Goal: Task Accomplishment & Management: Complete application form

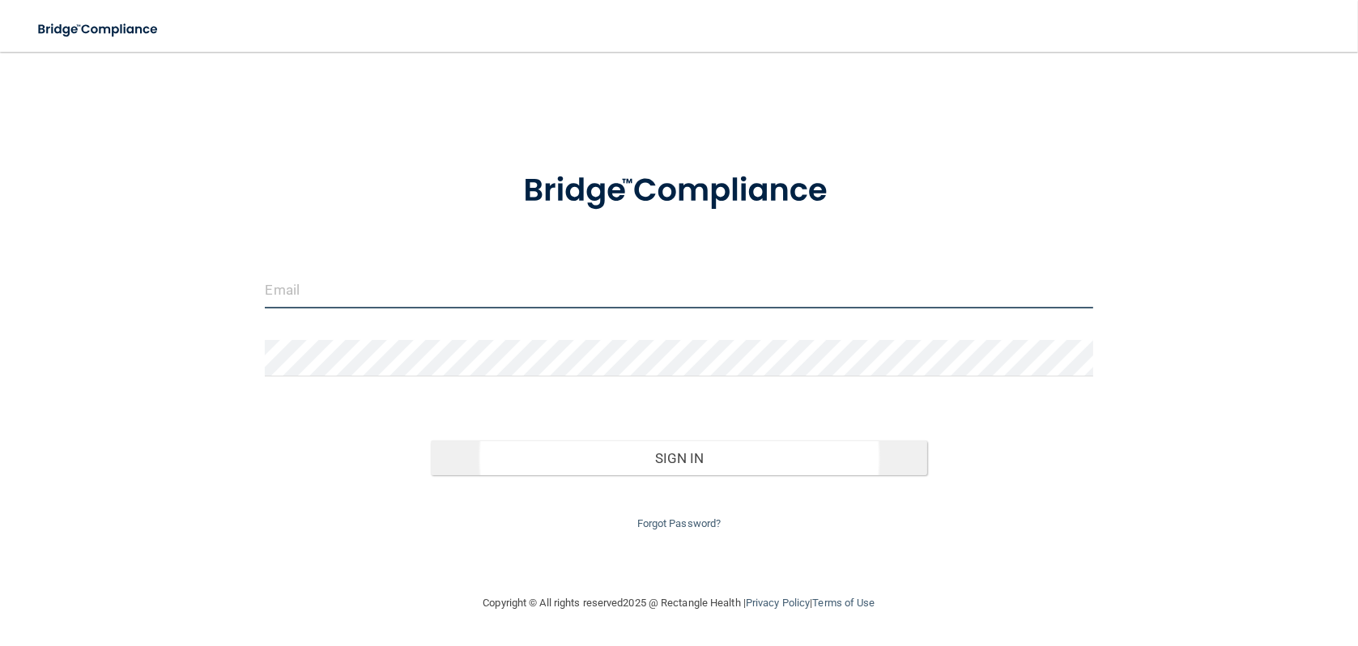
type input "[PERSON_NAME][EMAIL_ADDRESS][DOMAIN_NAME]"
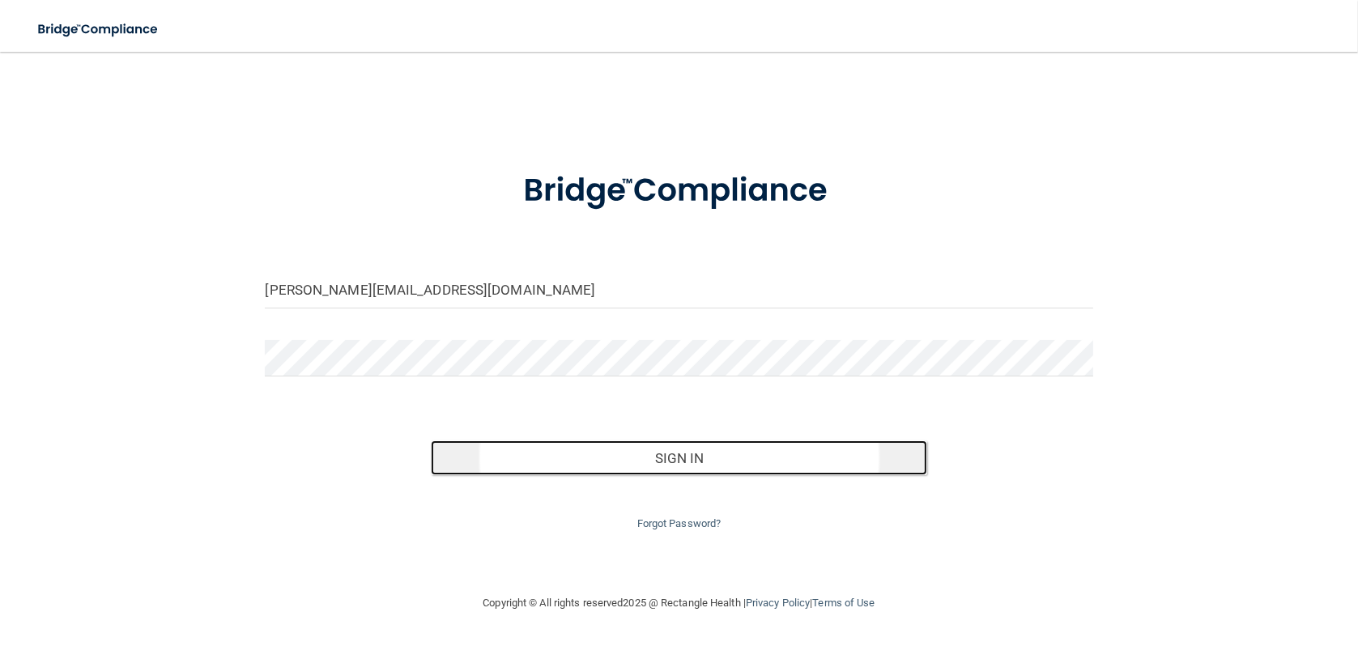
click at [678, 465] on button "Sign In" at bounding box center [679, 458] width 496 height 36
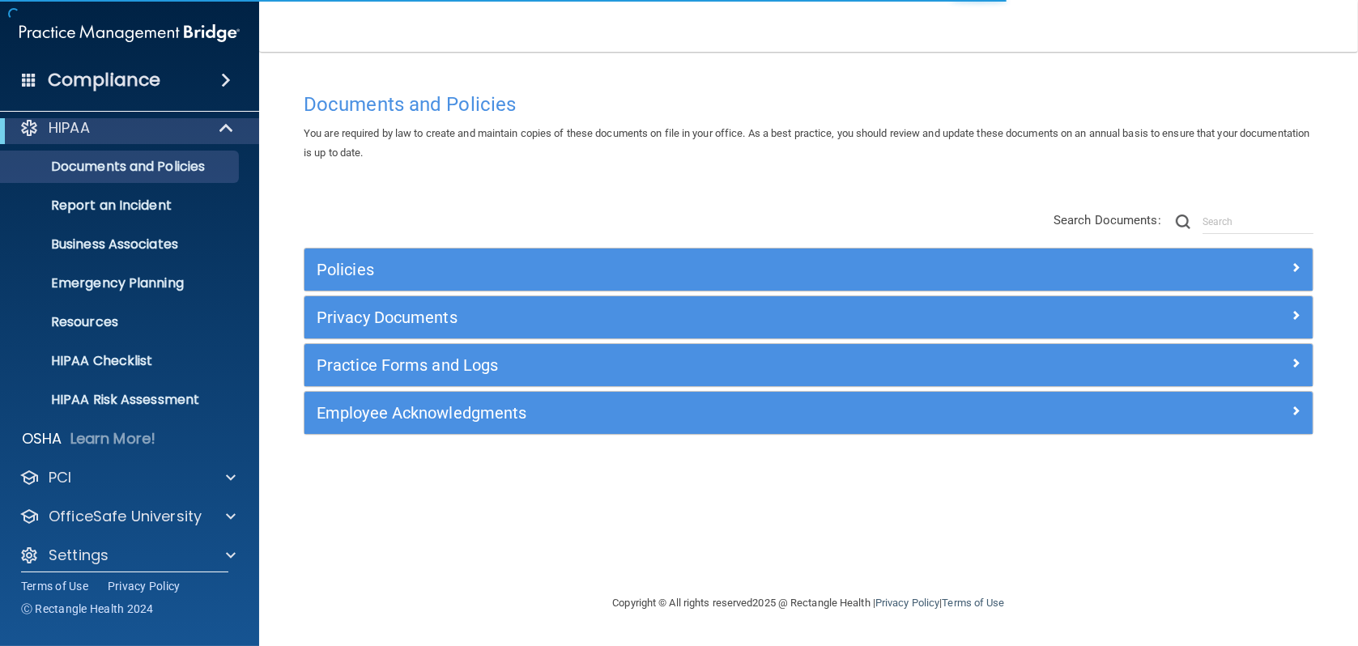
scroll to position [25, 0]
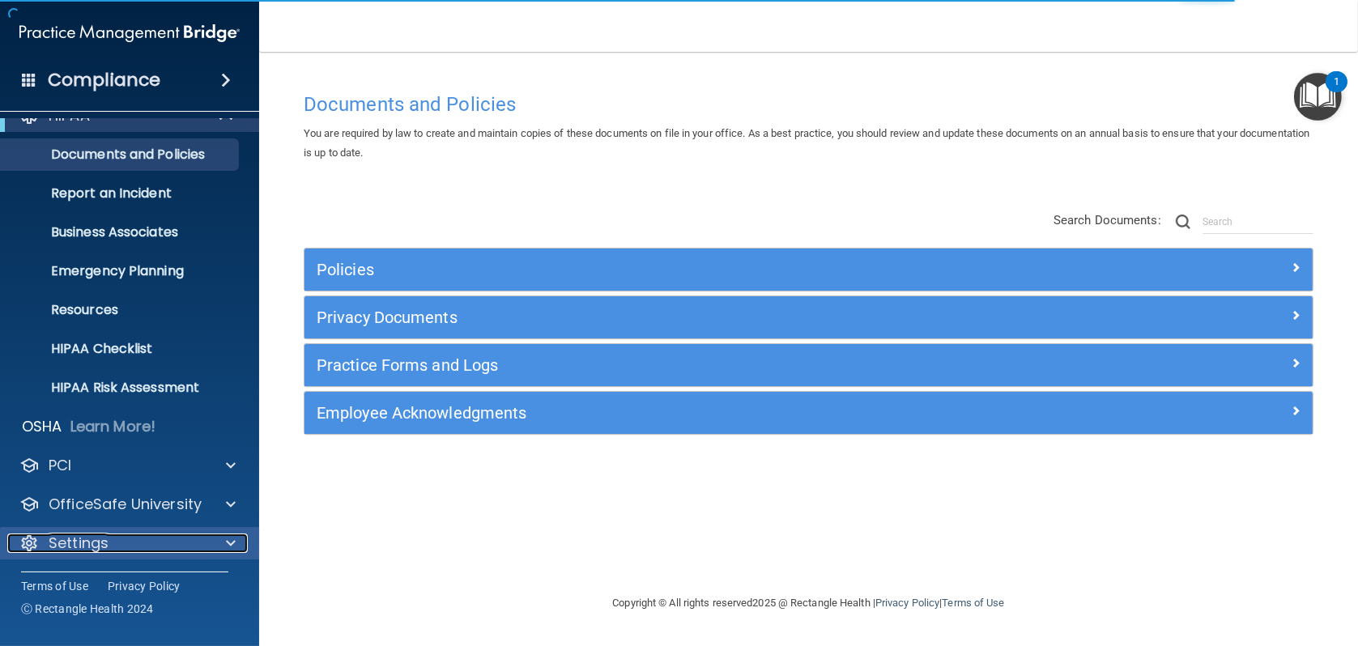
click at [178, 534] on div "Settings" at bounding box center [107, 543] width 201 height 19
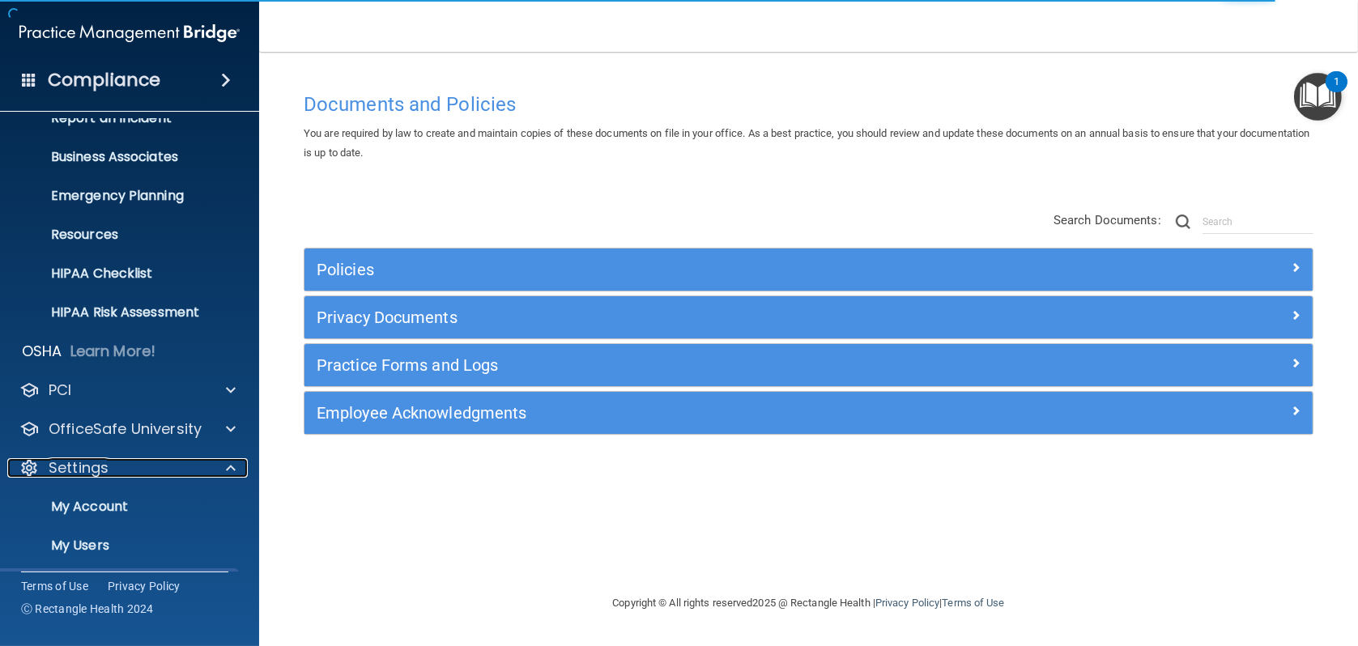
scroll to position [180, 0]
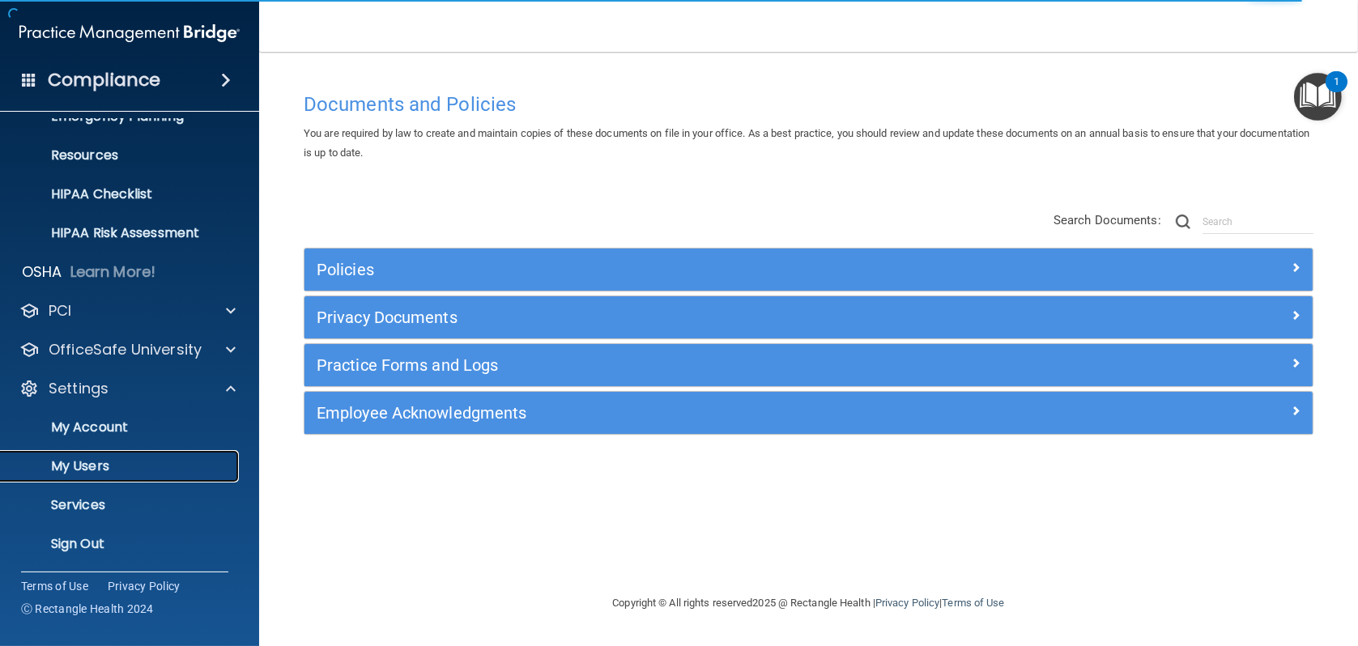
click at [100, 458] on p "My Users" at bounding box center [121, 466] width 221 height 16
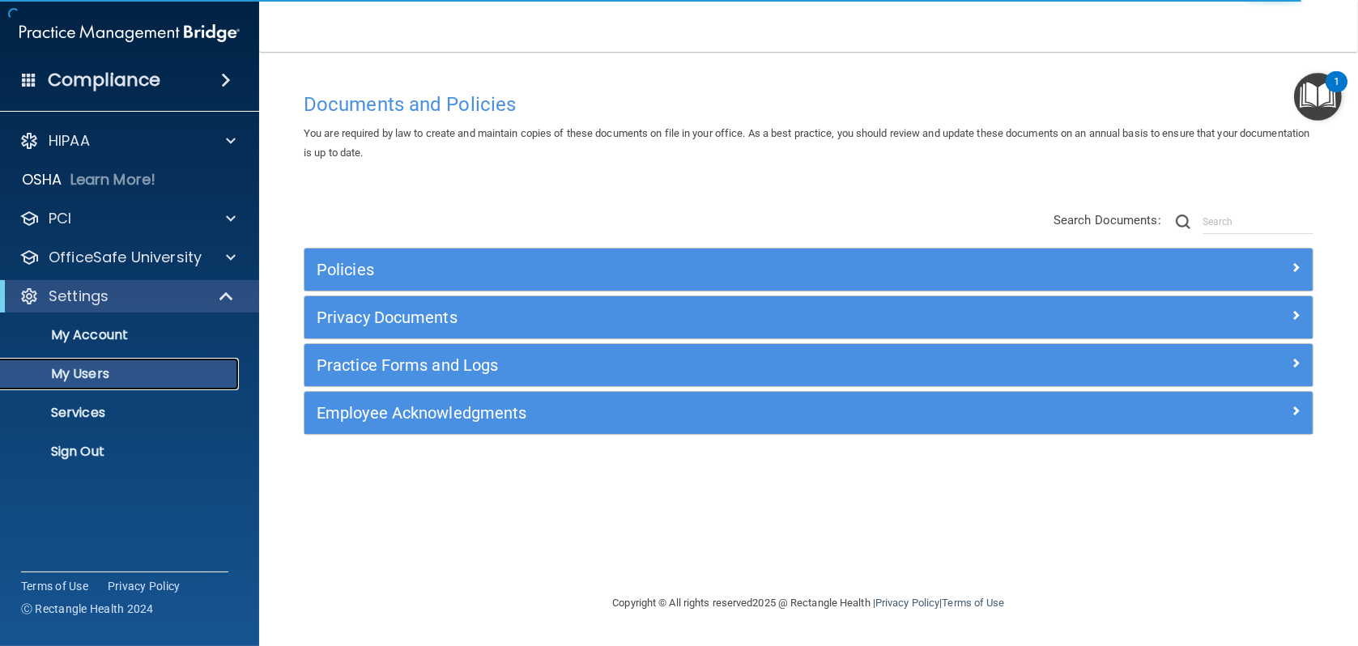
select select "20"
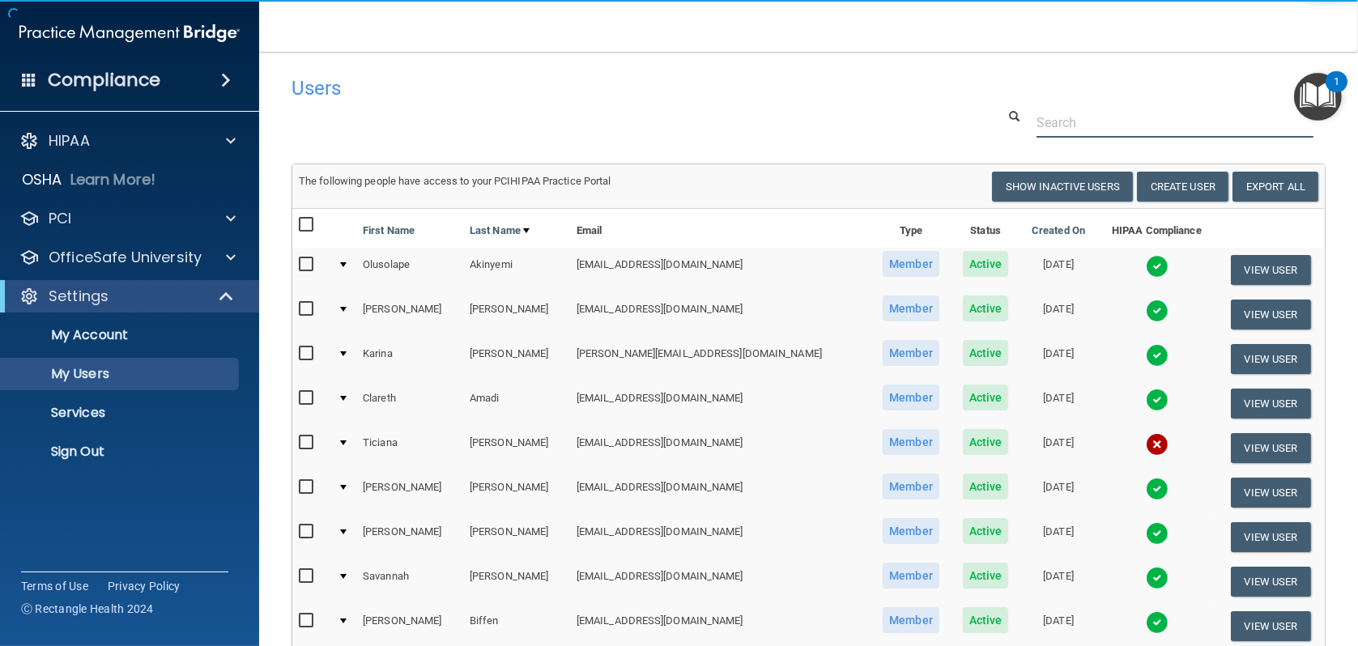
click at [1057, 125] on input "text" at bounding box center [1174, 123] width 277 height 30
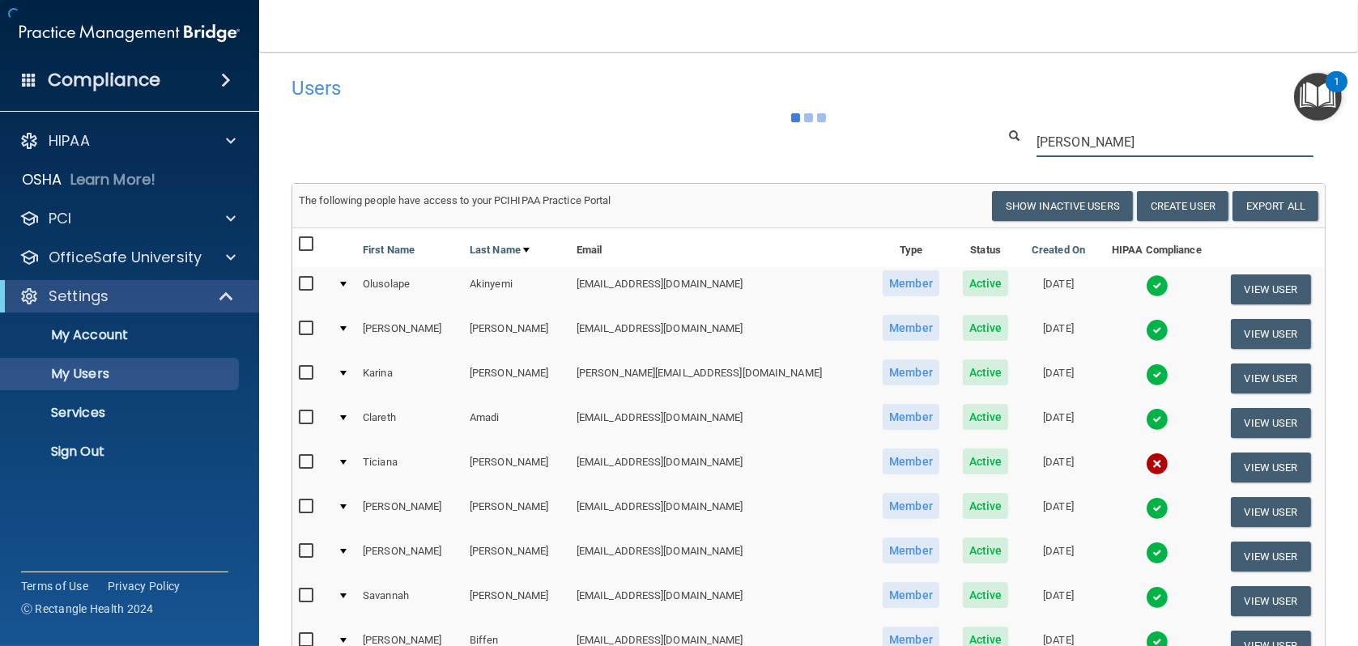
type input "[PERSON_NAME]"
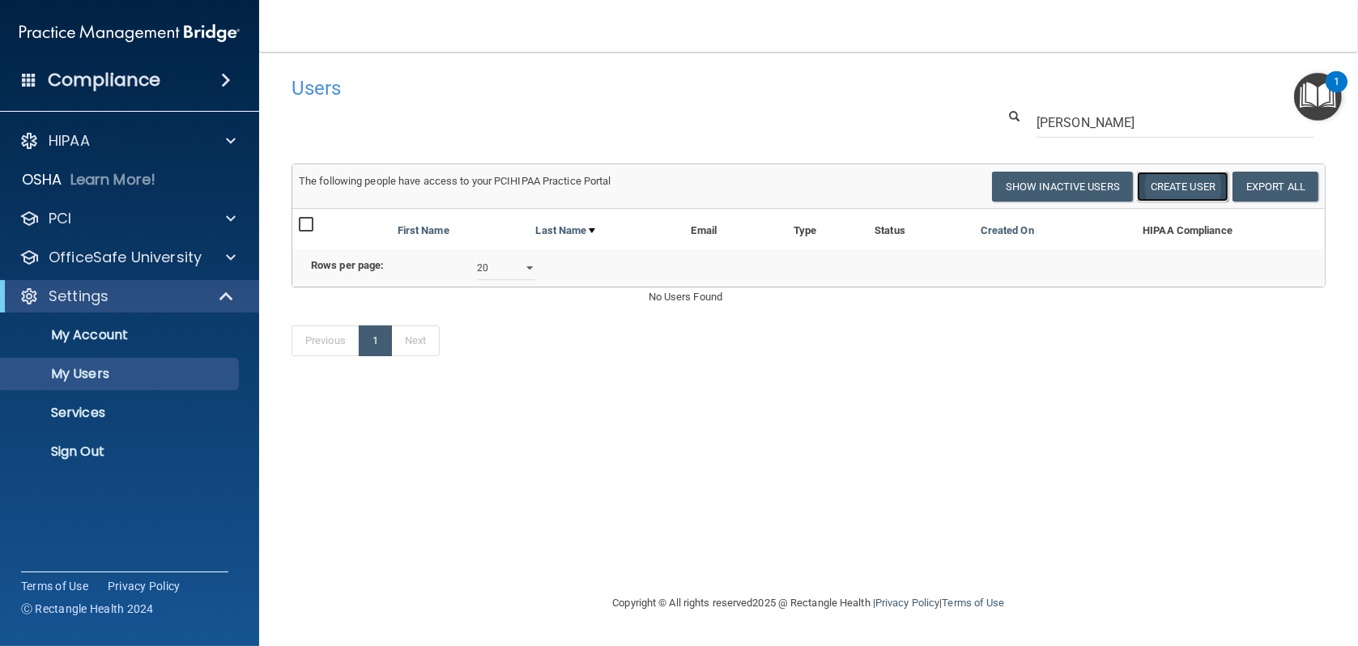
click at [1196, 187] on button "Create User" at bounding box center [1182, 187] width 91 height 30
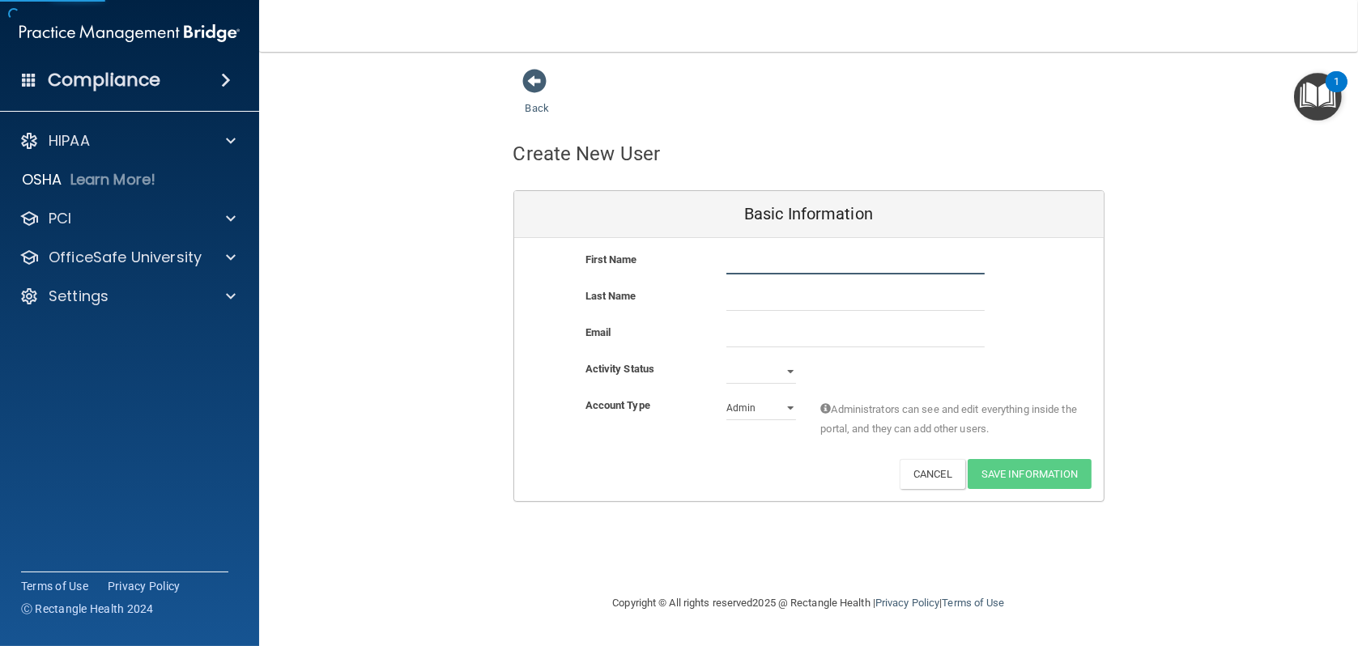
click at [797, 266] on input "text" at bounding box center [855, 262] width 258 height 24
type input "Mercedes"
type input "[PERSON_NAME]"
paste input "[EMAIL_ADDRESS][DOMAIN_NAME]"
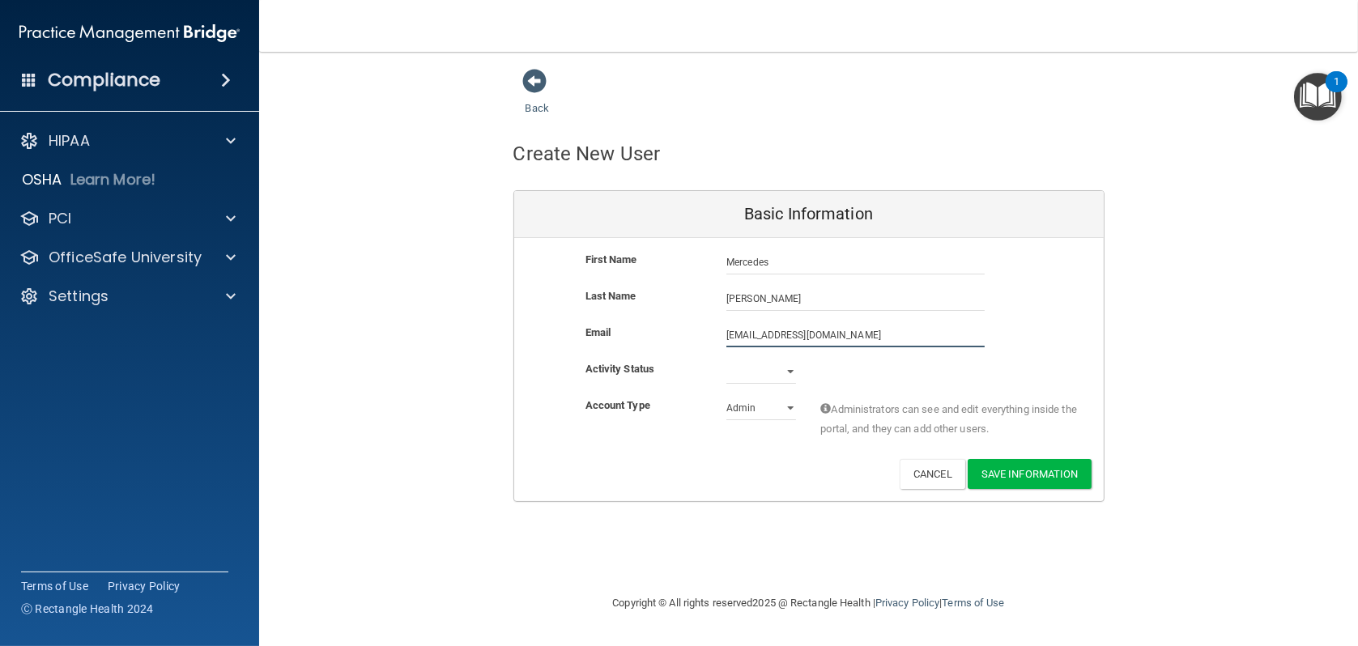
type input "[EMAIL_ADDRESS][DOMAIN_NAME]"
click at [790, 375] on select "Active Inactive" at bounding box center [761, 371] width 70 height 24
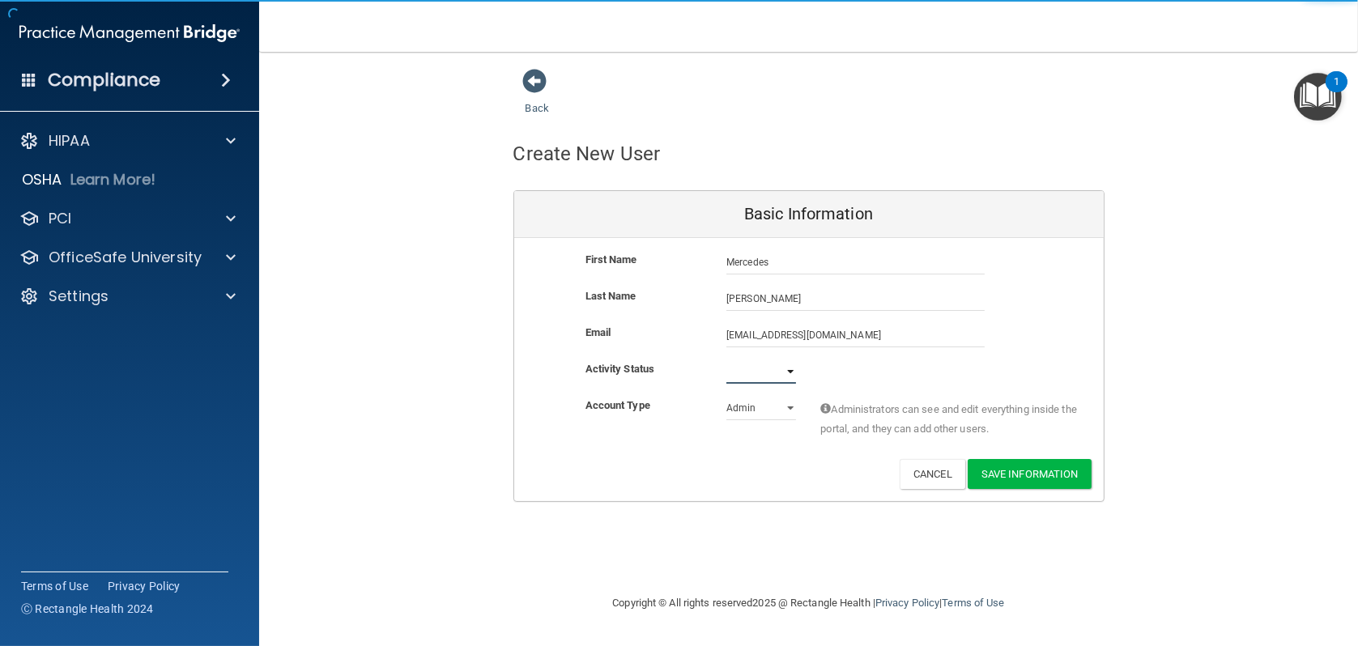
select select "active"
click at [726, 359] on select "Active Inactive" at bounding box center [761, 371] width 70 height 24
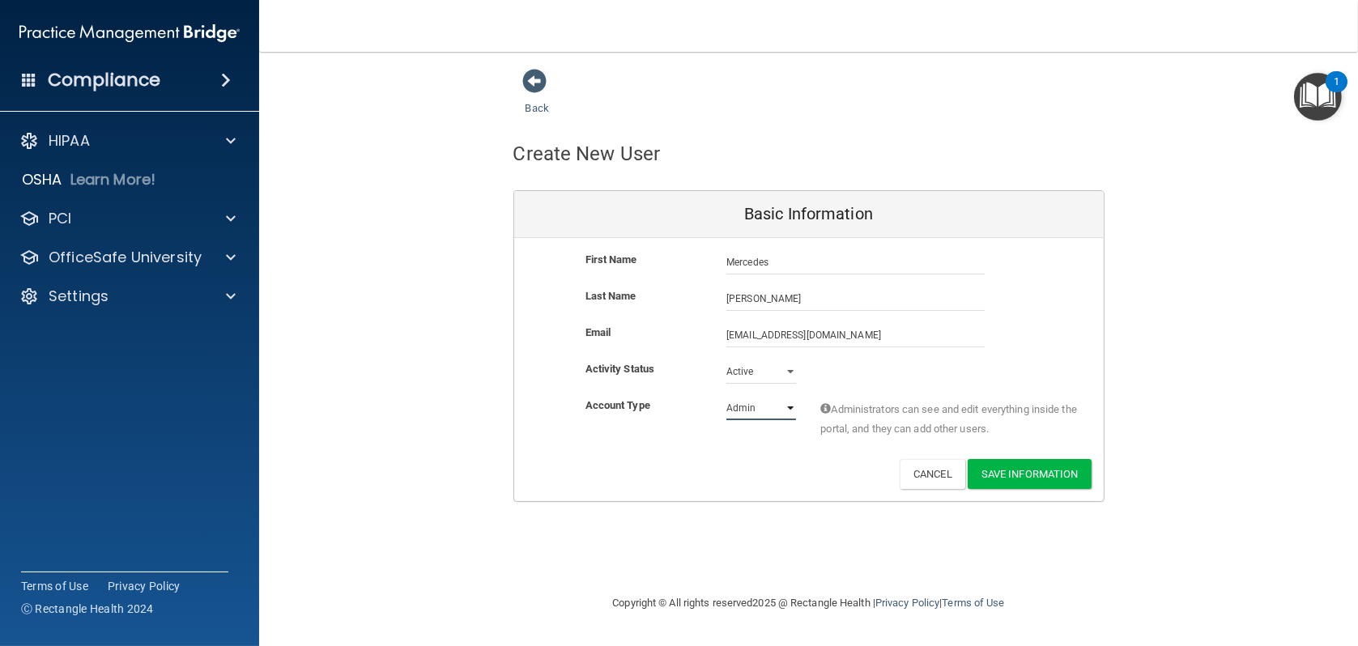
click at [777, 413] on select "Admin Member" at bounding box center [761, 408] width 70 height 24
select select "practice_member"
click at [726, 396] on select "Admin Member" at bounding box center [761, 408] width 70 height 24
click at [1036, 476] on button "Save Information" at bounding box center [1029, 474] width 124 height 30
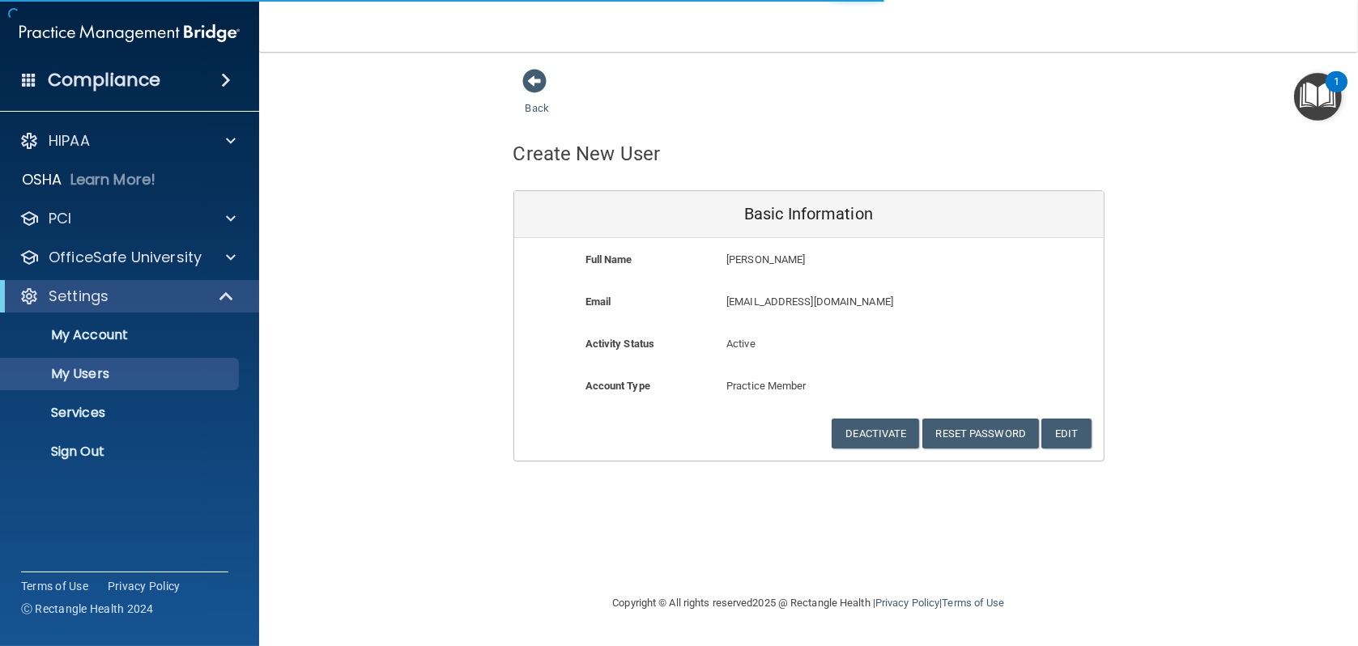
select select "20"
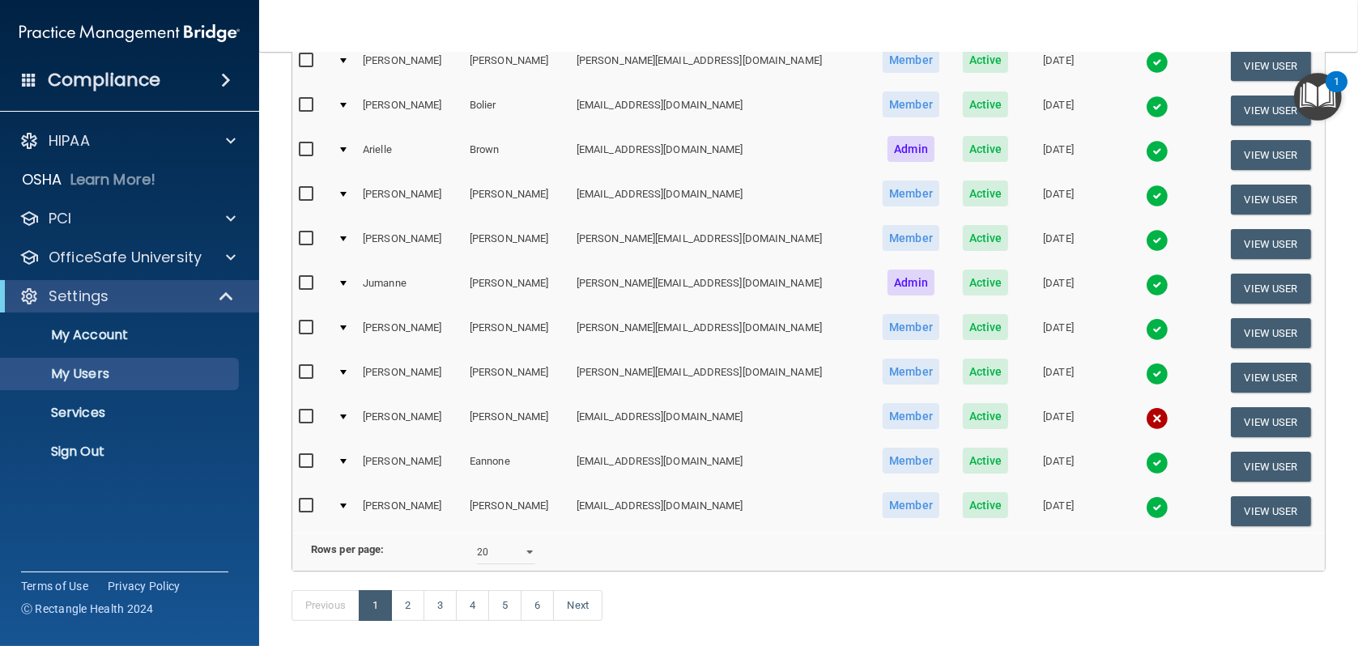
scroll to position [748, 0]
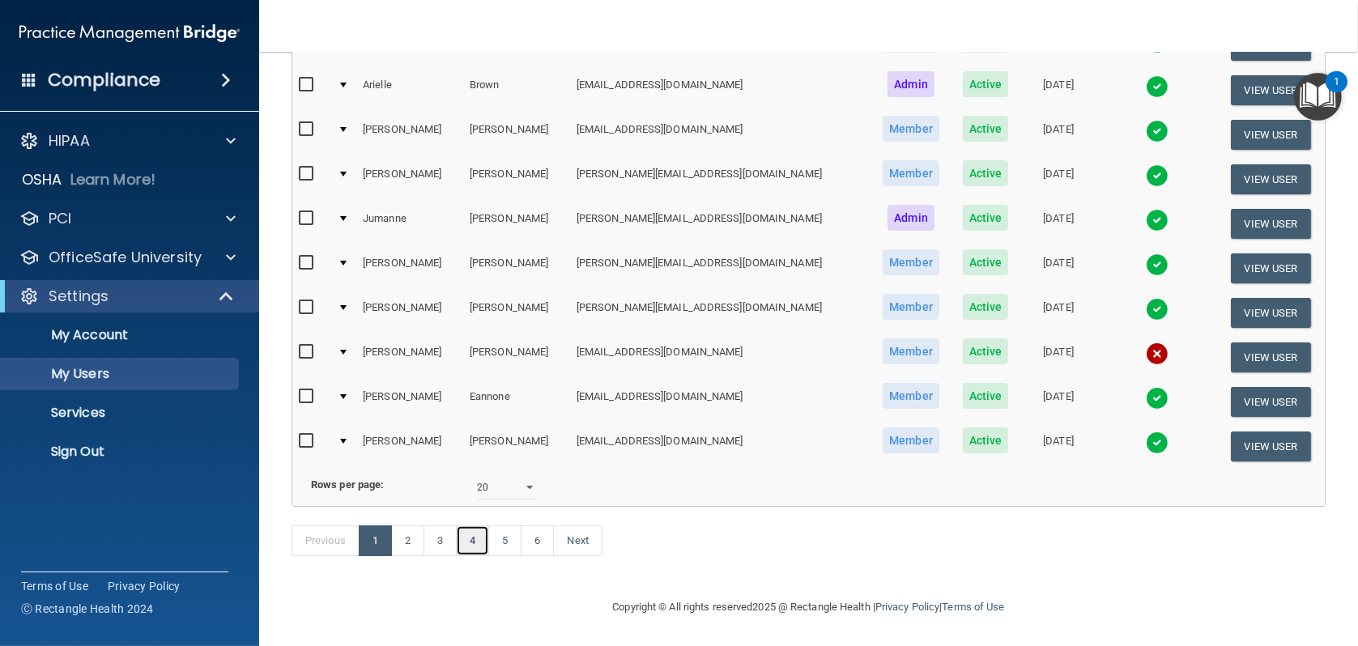
click at [474, 540] on link "4" at bounding box center [472, 540] width 33 height 31
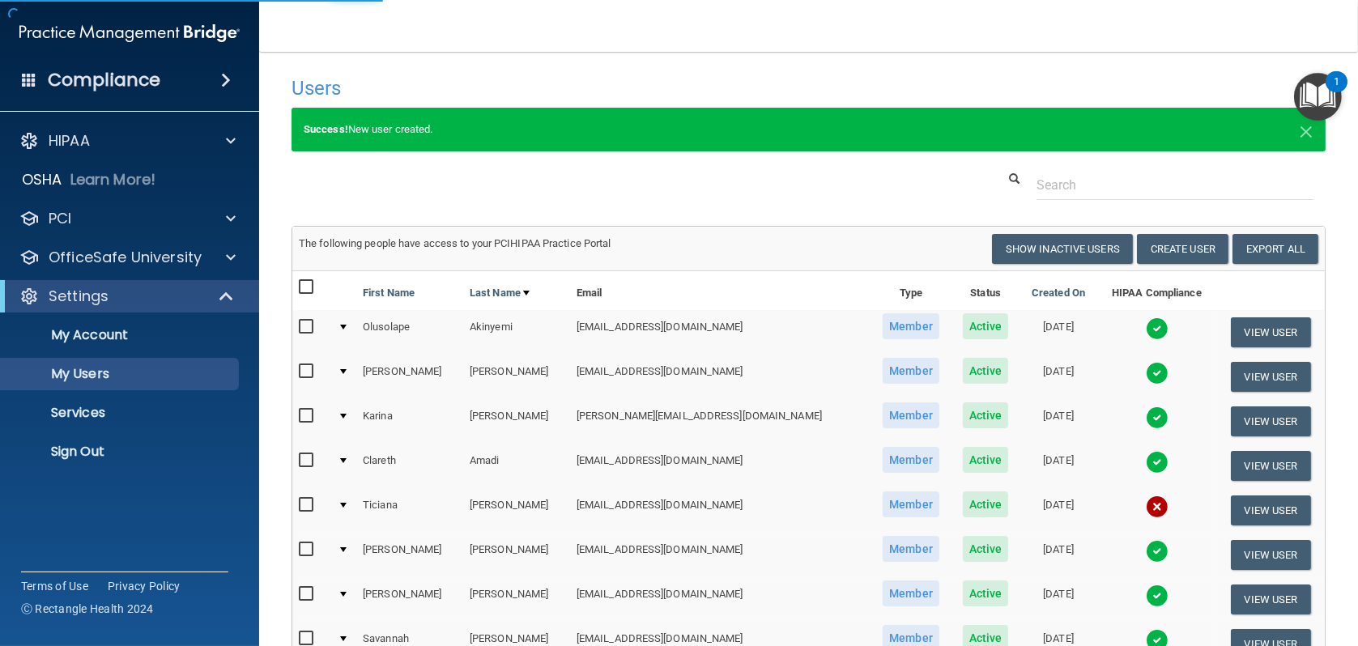
select select "20"
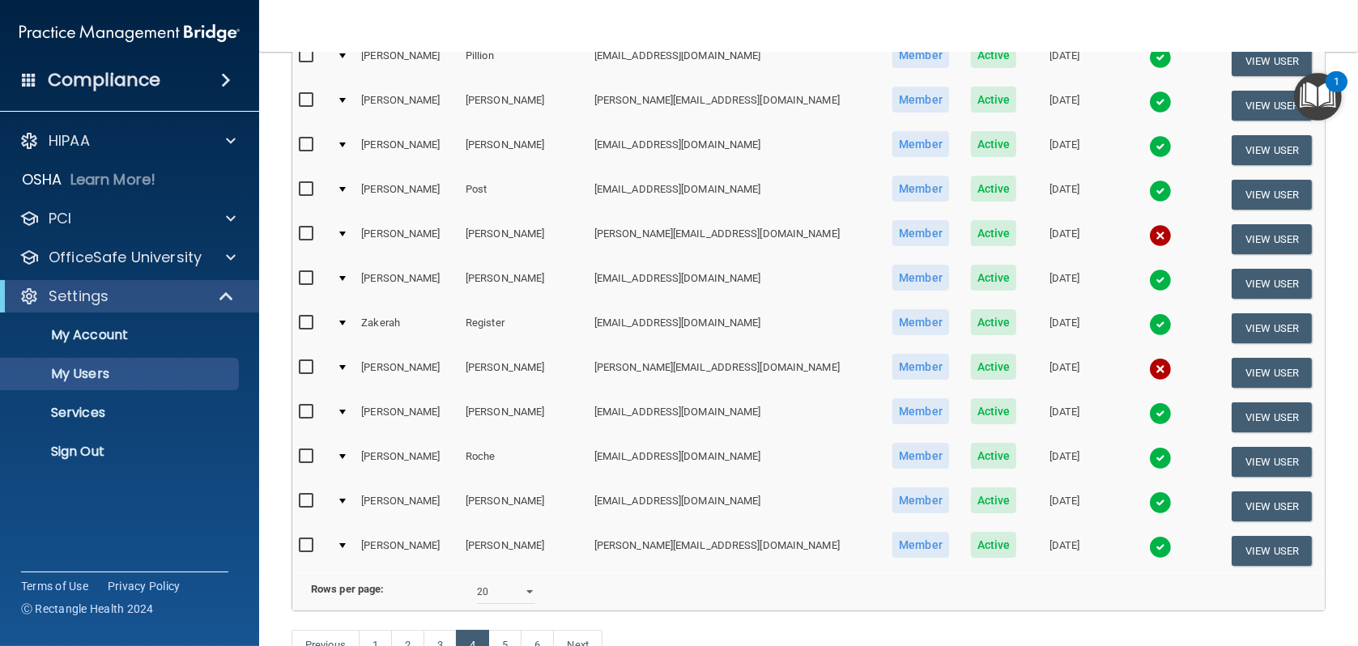
scroll to position [686, 0]
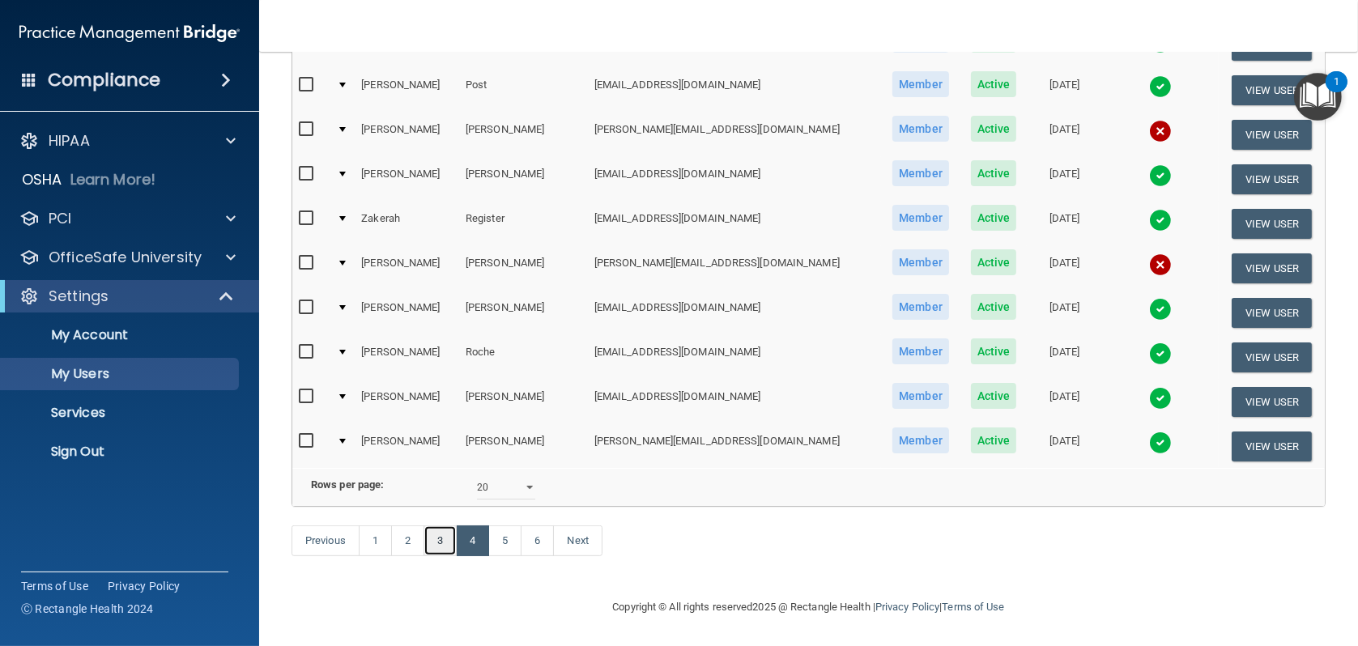
click at [450, 546] on link "3" at bounding box center [439, 540] width 33 height 31
select select "20"
